Goal: Use online tool/utility: Utilize a website feature to perform a specific function

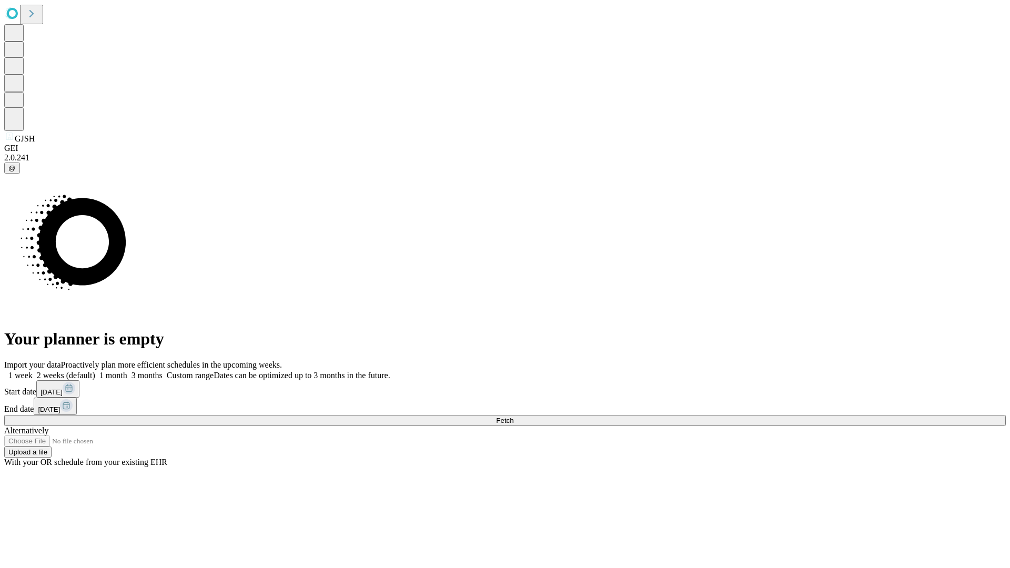
click at [513, 417] on span "Fetch" at bounding box center [504, 421] width 17 height 8
